Goal: Transaction & Acquisition: Subscribe to service/newsletter

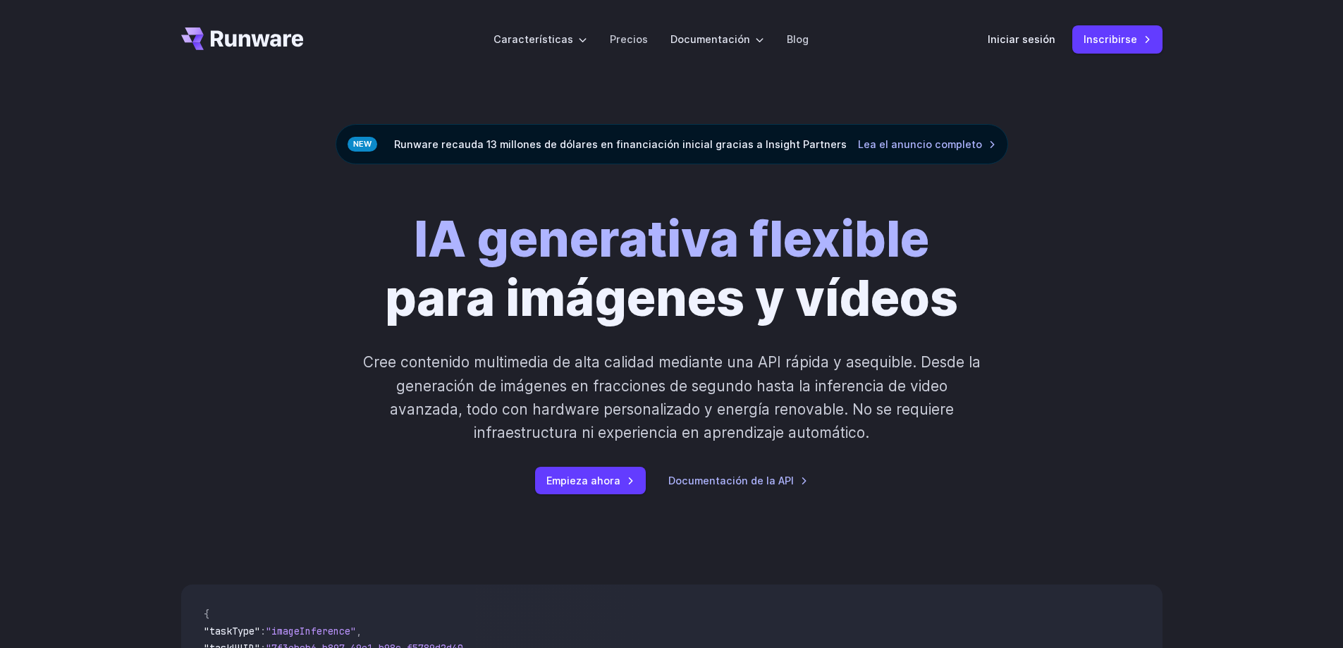
click at [1163, 337] on div "IA generativa flexible para imágenes y vídeos Cree contenido multimedia de alta…" at bounding box center [671, 351] width 1015 height 285
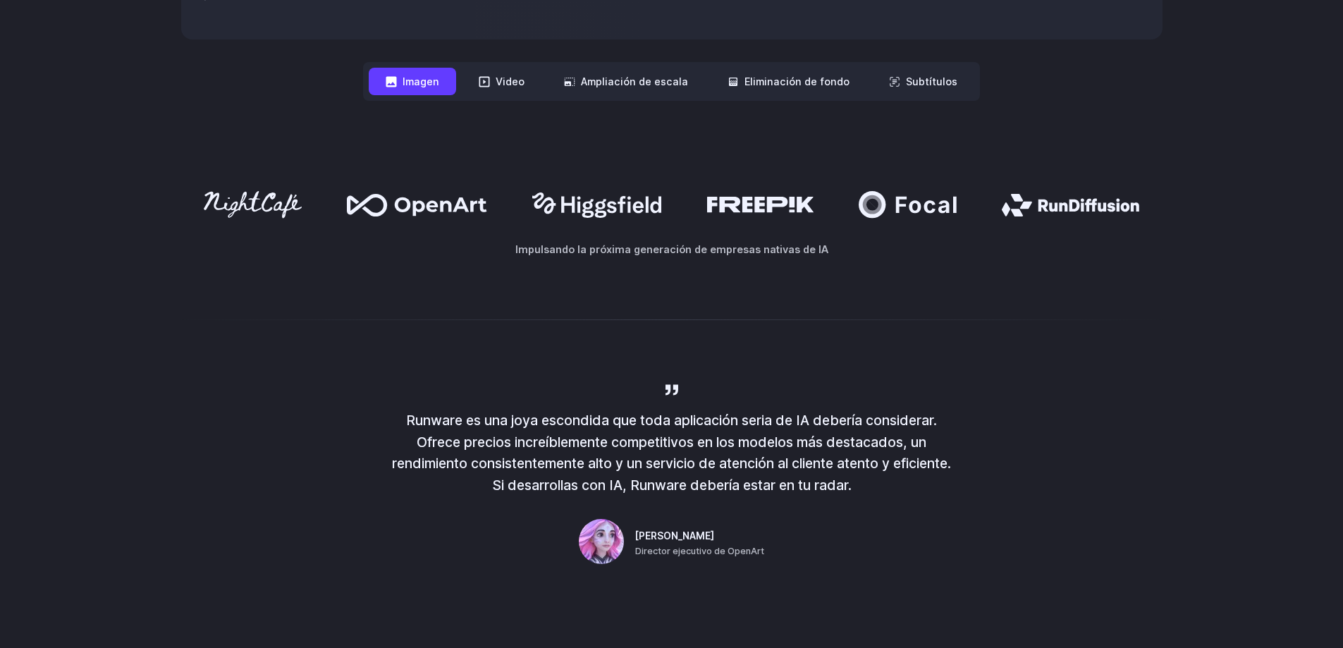
scroll to position [775, 0]
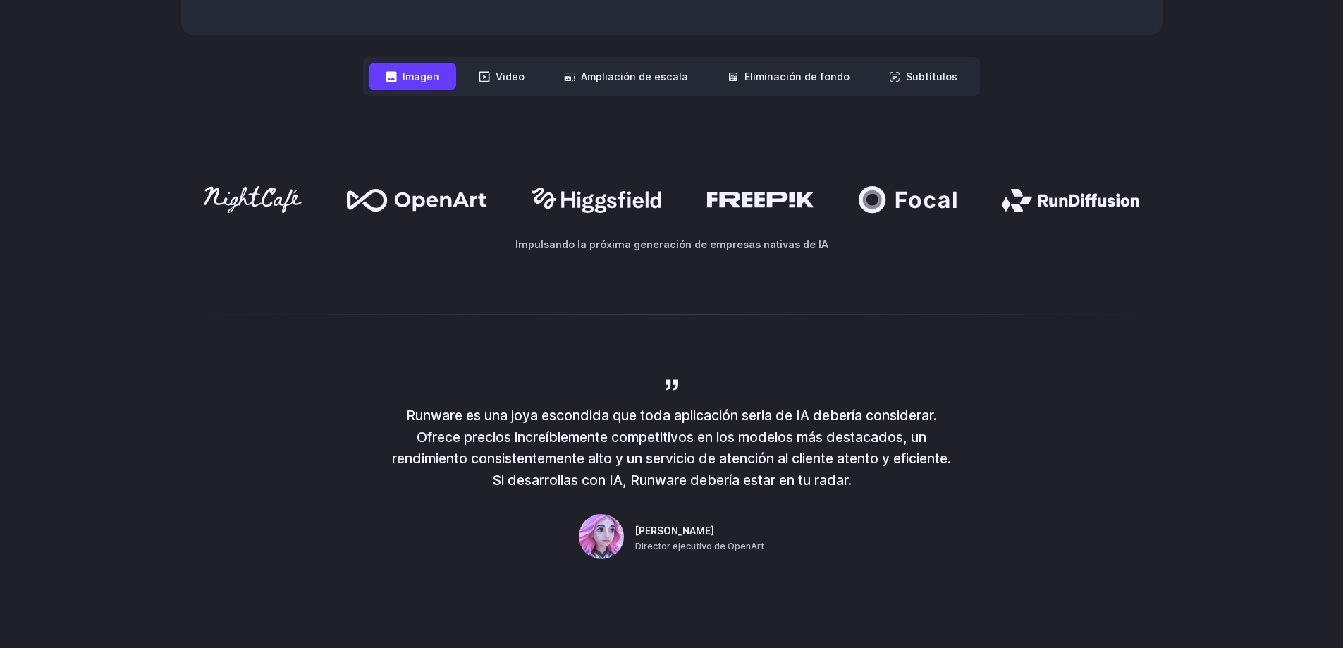
click at [422, 73] on font "Imagen" at bounding box center [421, 76] width 37 height 12
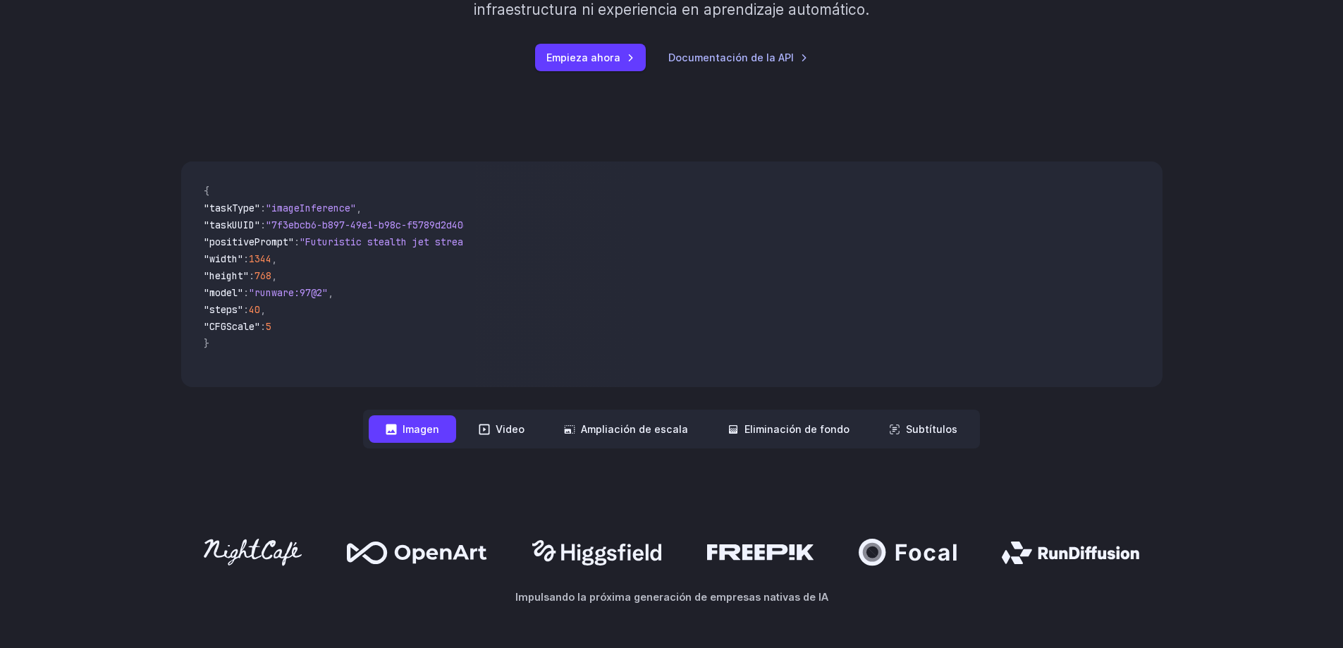
scroll to position [211, 0]
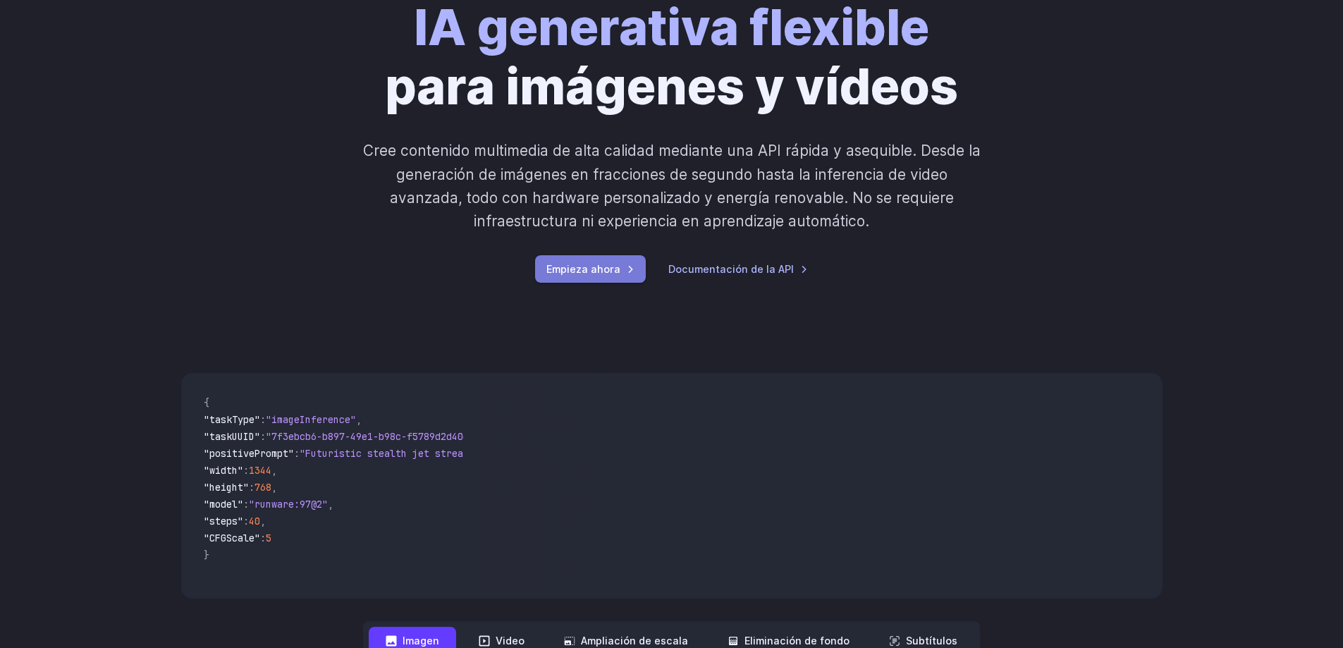
click at [598, 269] on font "Empieza ahora" at bounding box center [583, 269] width 74 height 12
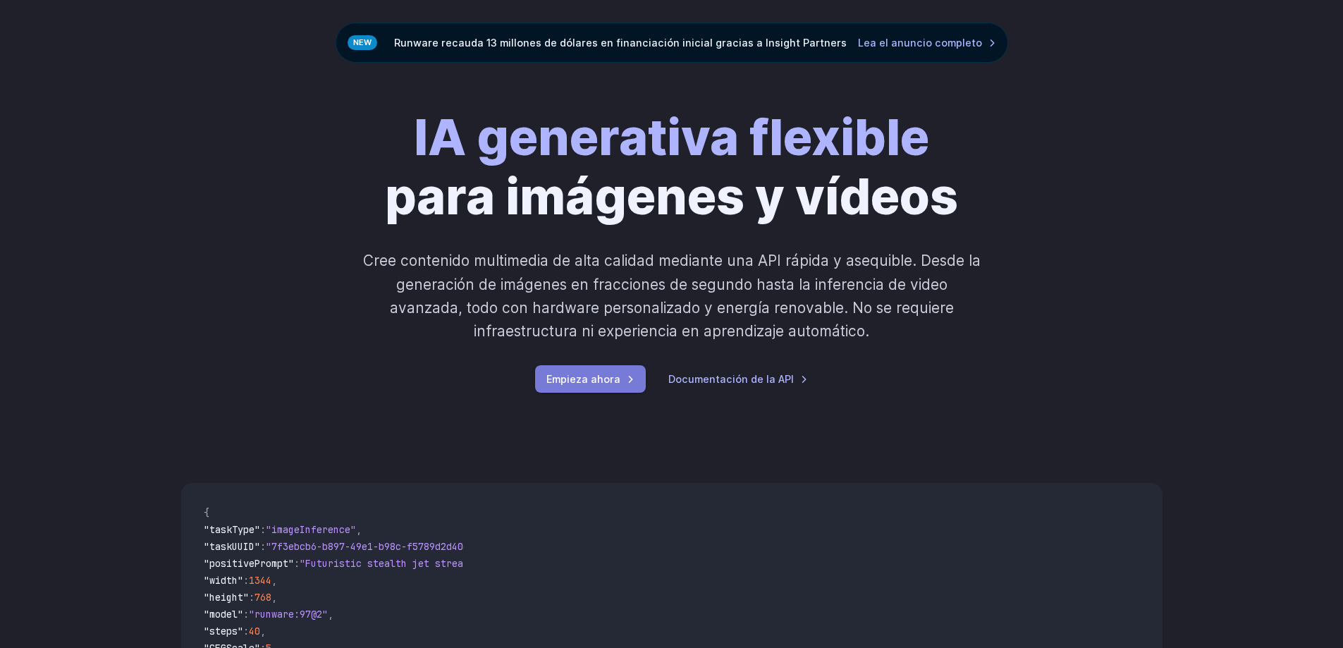
scroll to position [0, 0]
